Goal: Task Accomplishment & Management: Use online tool/utility

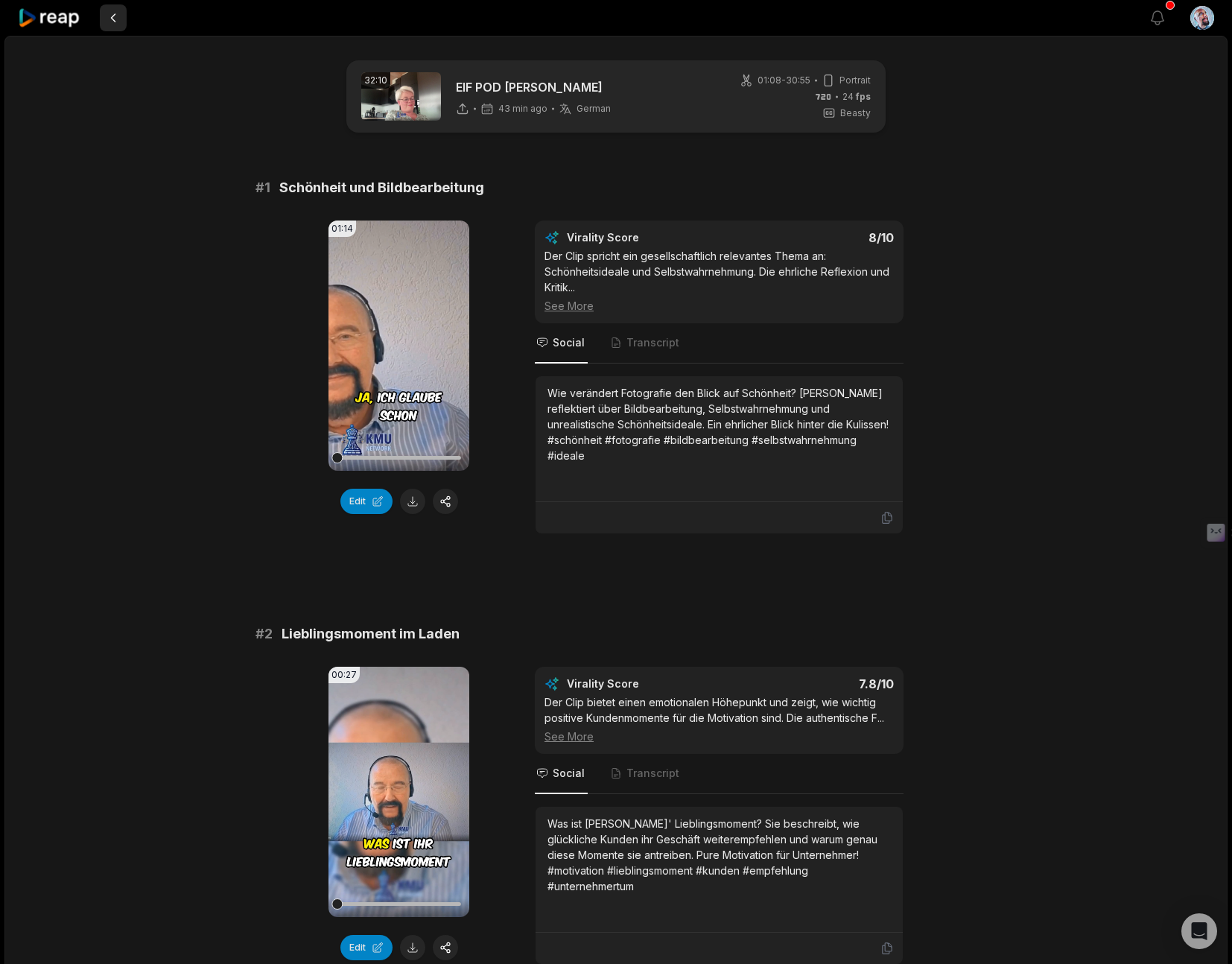
click at [112, 16] on button at bounding box center [113, 17] width 27 height 27
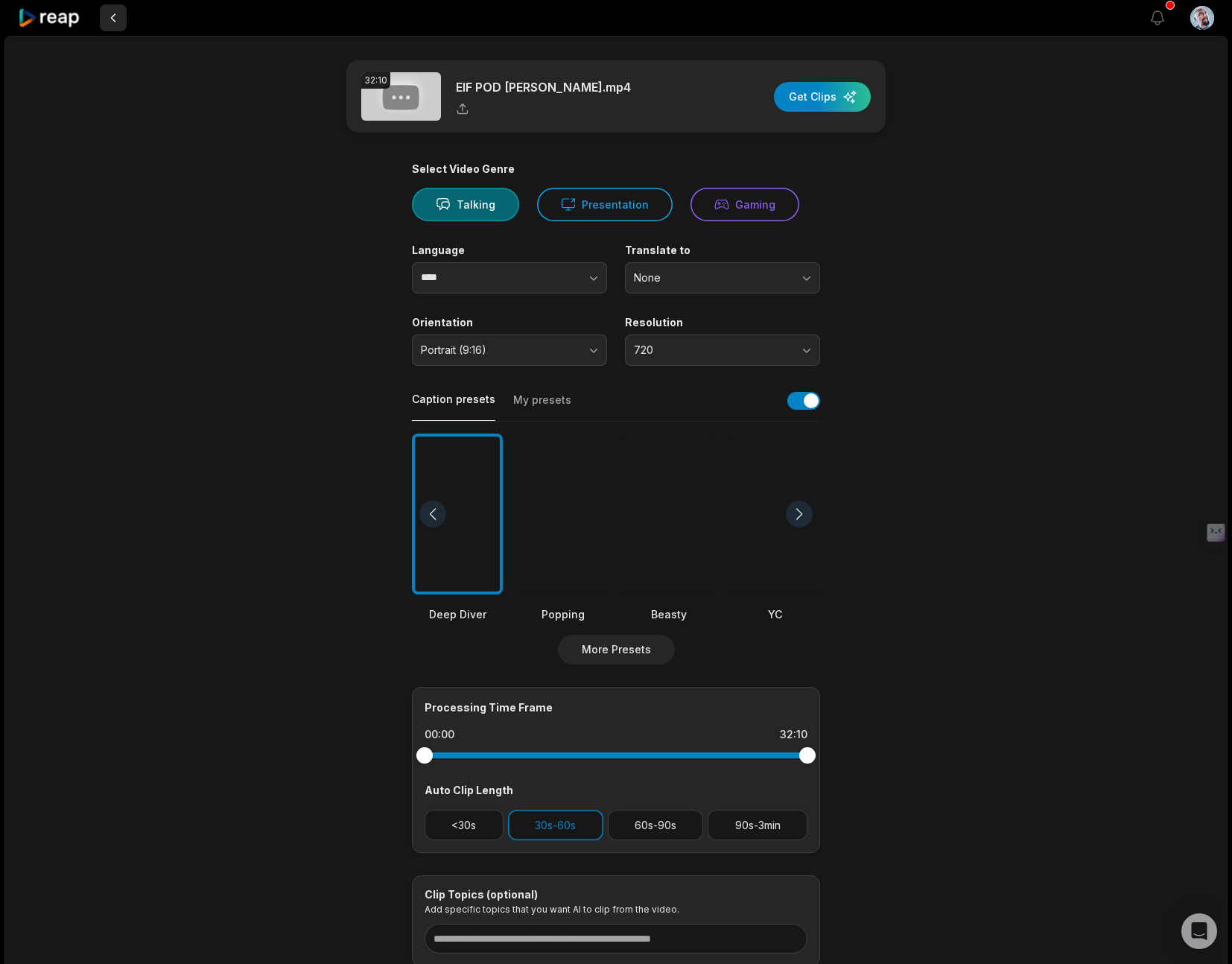
click at [115, 21] on button at bounding box center [113, 17] width 27 height 27
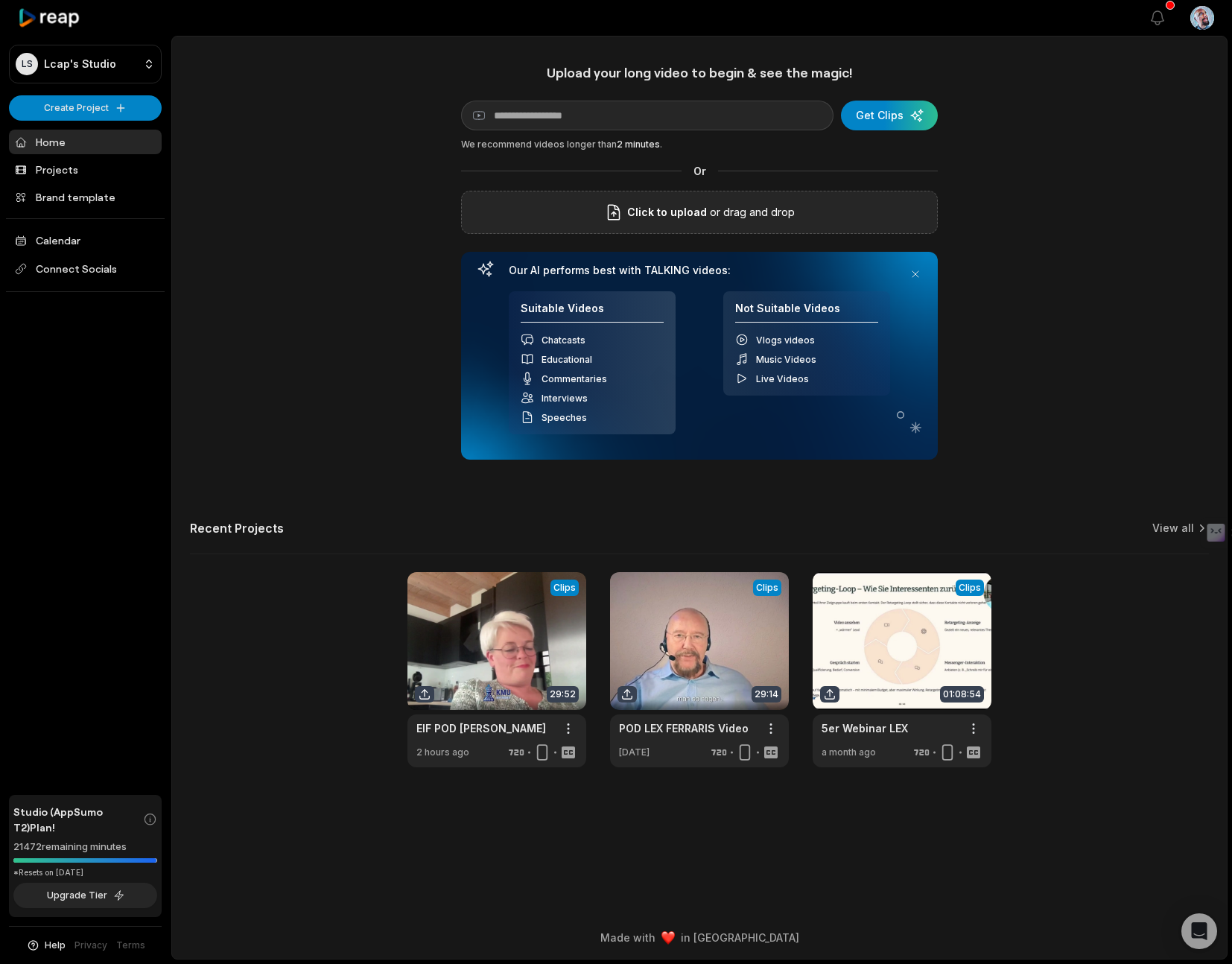
click at [730, 212] on p "or drag and drop" at bounding box center [751, 212] width 88 height 18
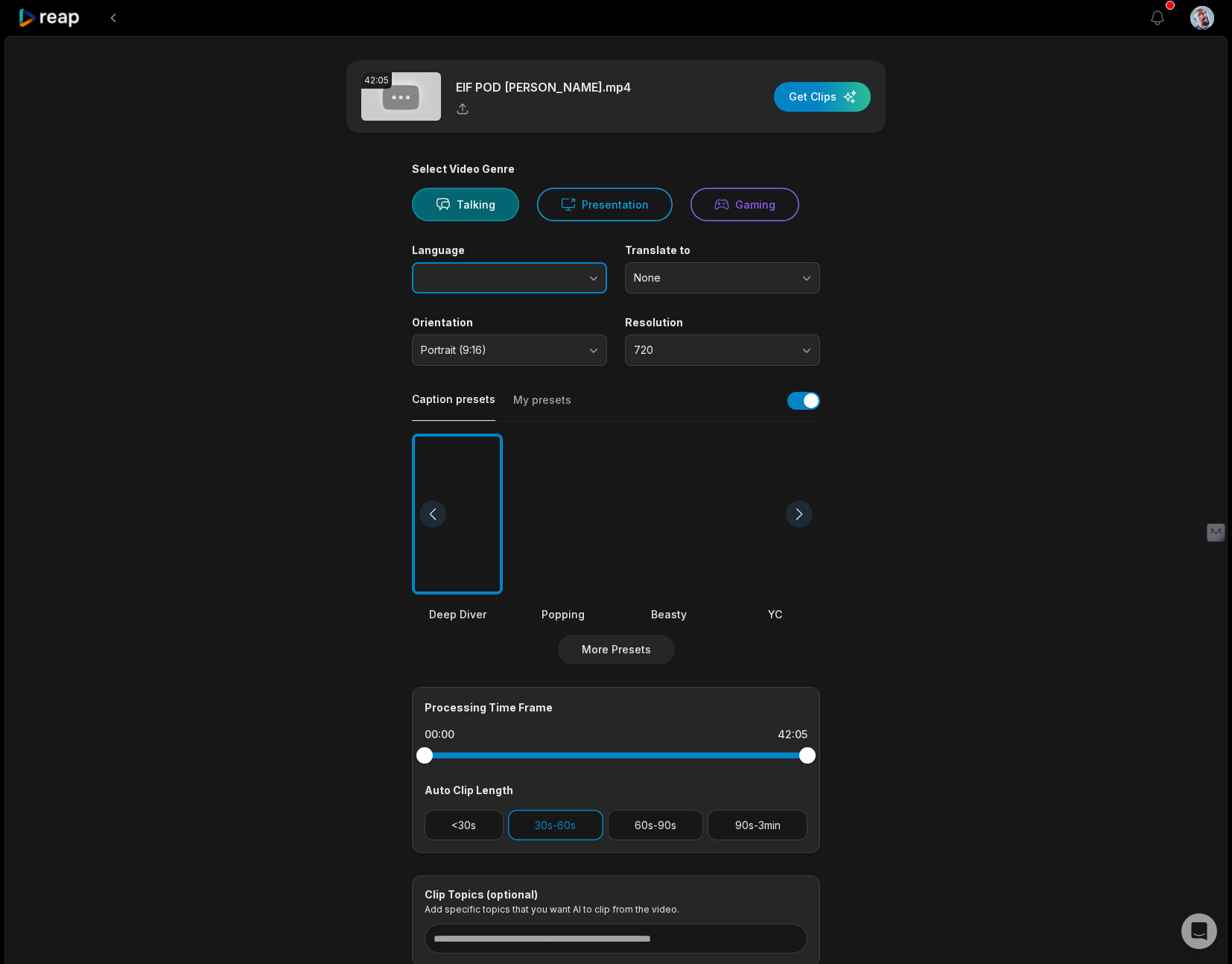
click at [596, 279] on icon "button" at bounding box center [593, 278] width 15 height 15
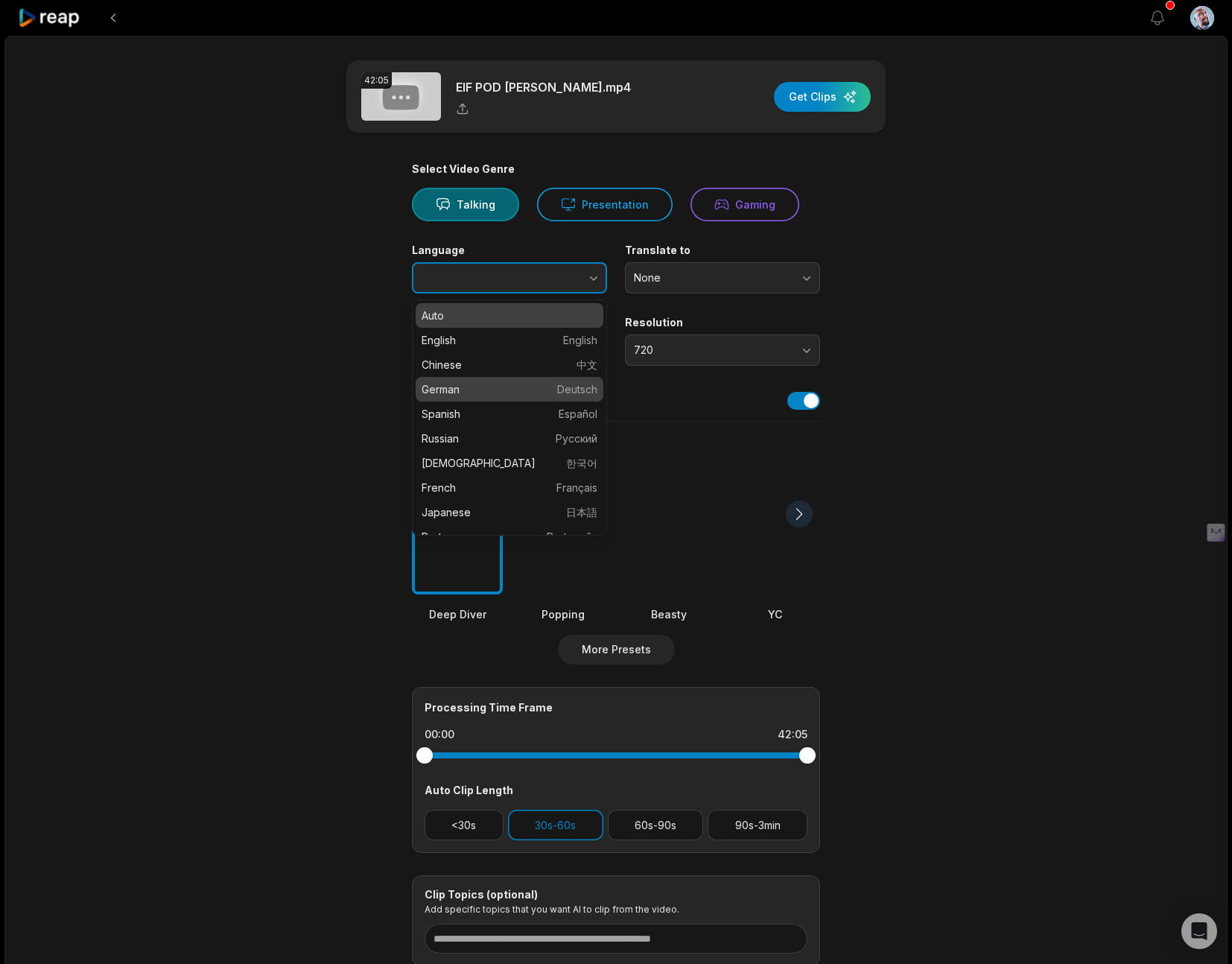
type input "******"
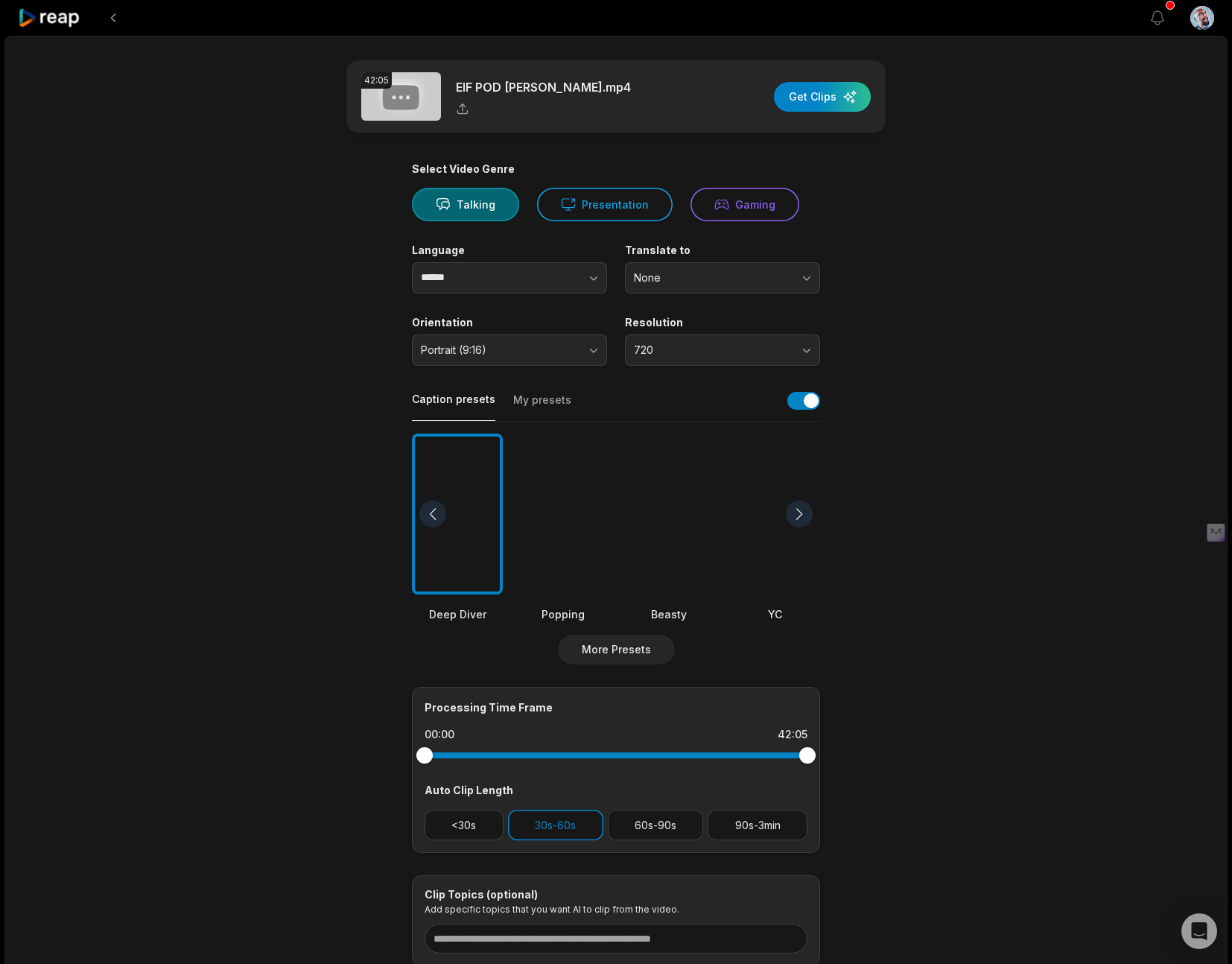
click at [658, 550] on div at bounding box center [668, 514] width 91 height 161
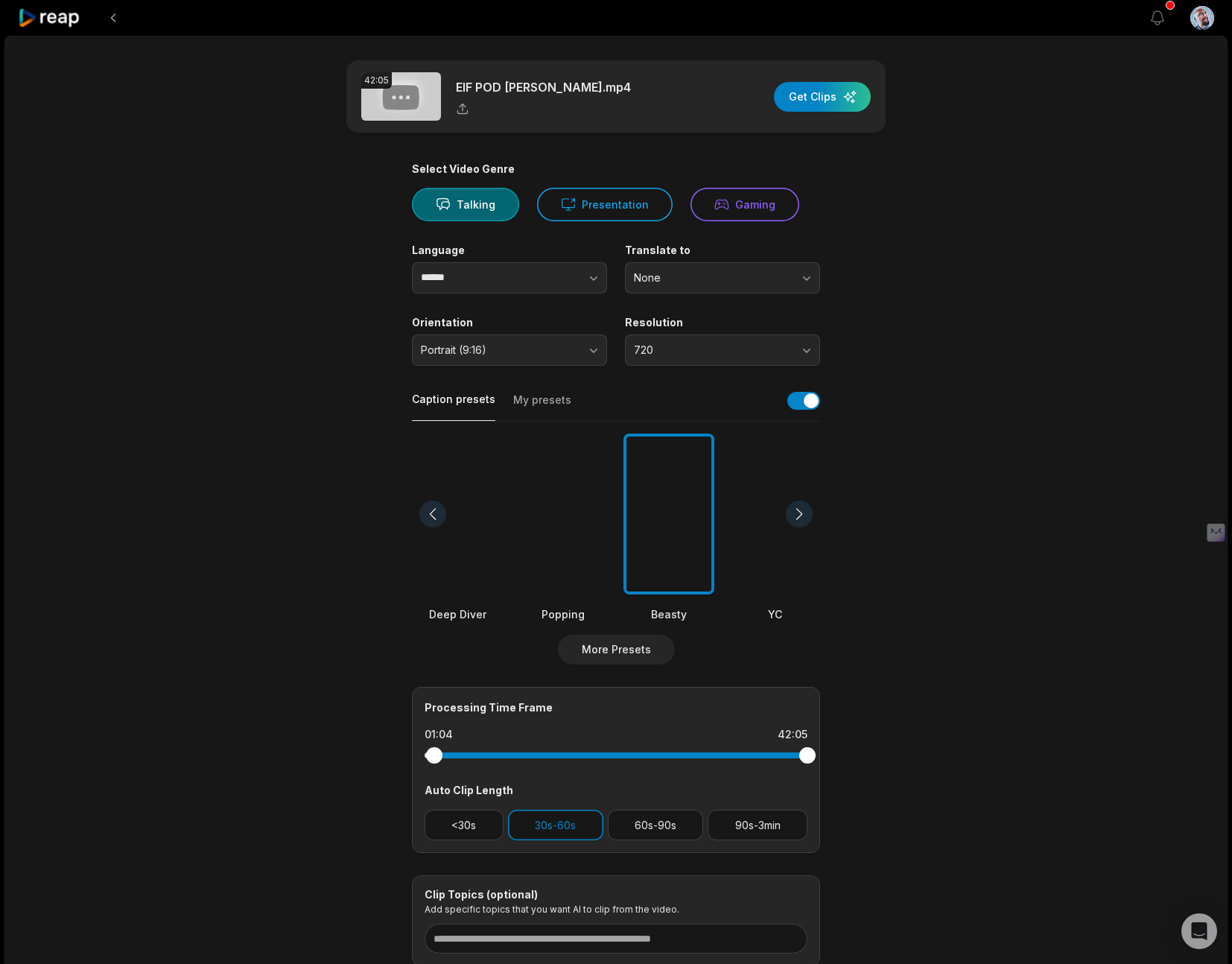
click at [435, 757] on div at bounding box center [434, 754] width 16 height 16
click at [801, 757] on div at bounding box center [799, 754] width 16 height 16
click at [817, 95] on div "button" at bounding box center [822, 97] width 97 height 30
